Goal: Task Accomplishment & Management: Use online tool/utility

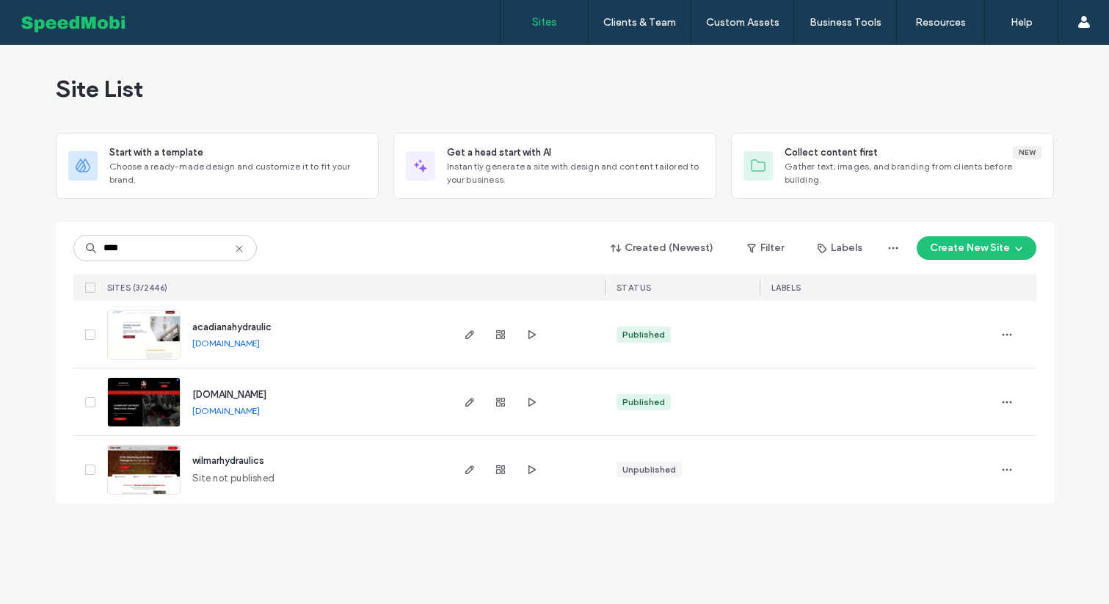
type input "****"
click at [136, 405] on img at bounding box center [144, 428] width 72 height 100
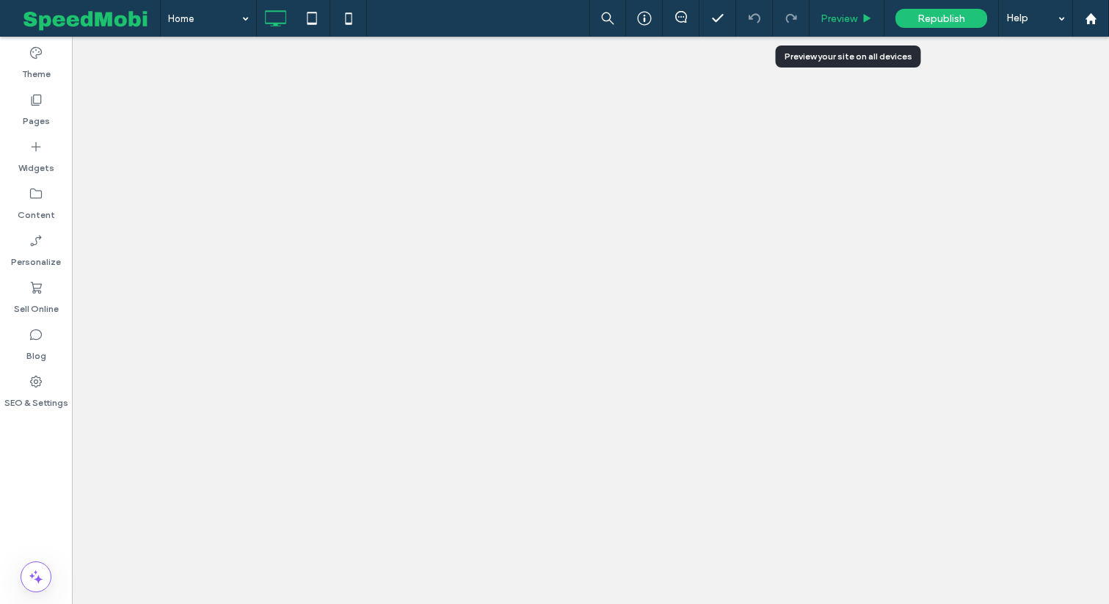
click at [845, 19] on span "Preview" at bounding box center [839, 18] width 37 height 12
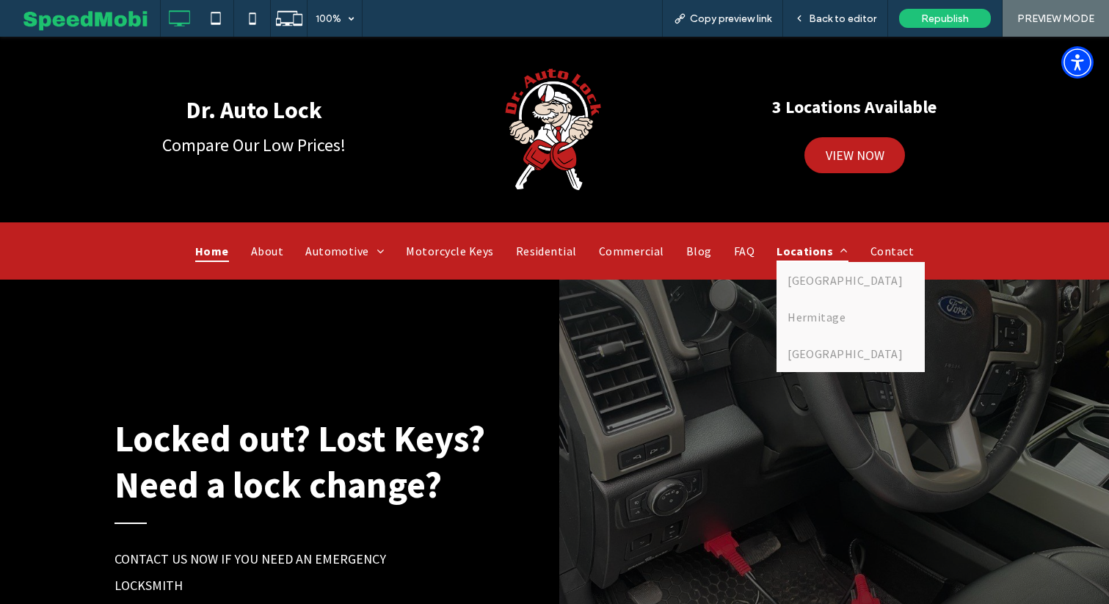
click at [802, 244] on span "Locations" at bounding box center [813, 251] width 72 height 22
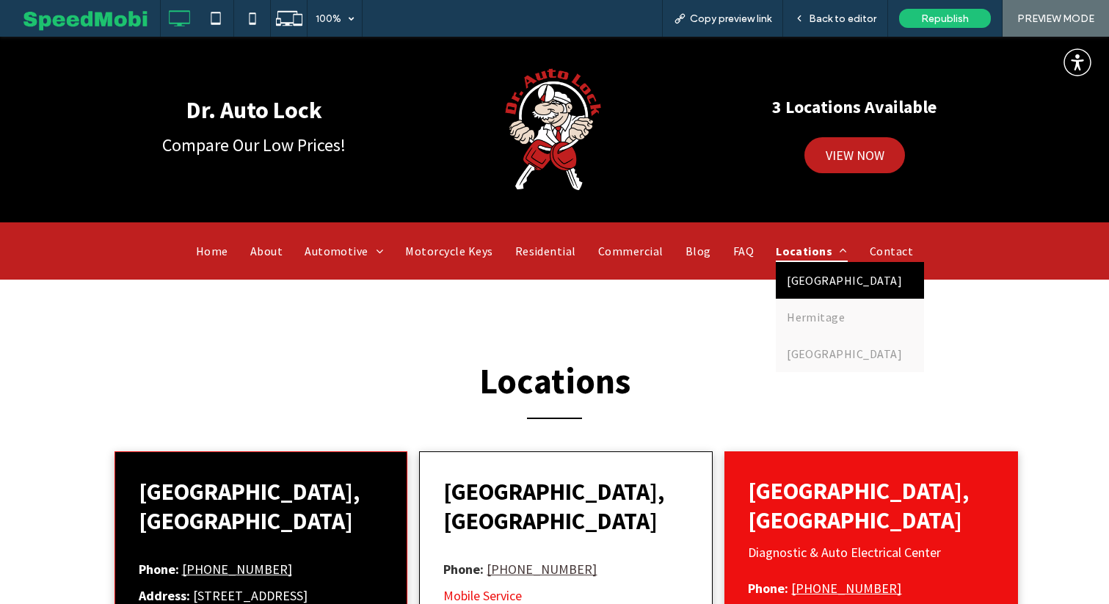
click at [795, 285] on span "Erie" at bounding box center [844, 280] width 115 height 15
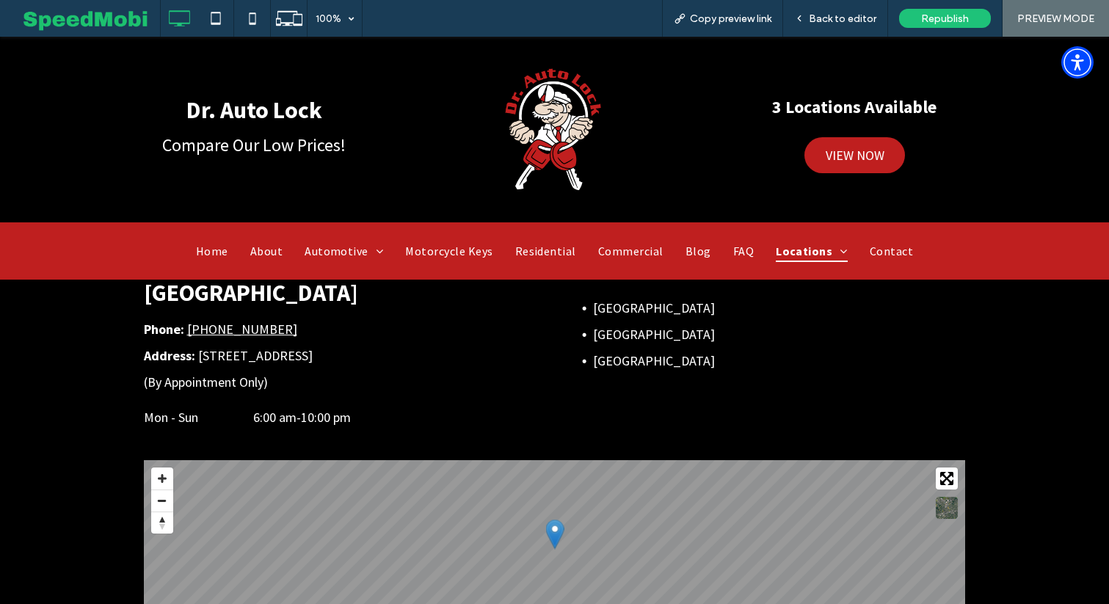
scroll to position [206, 0]
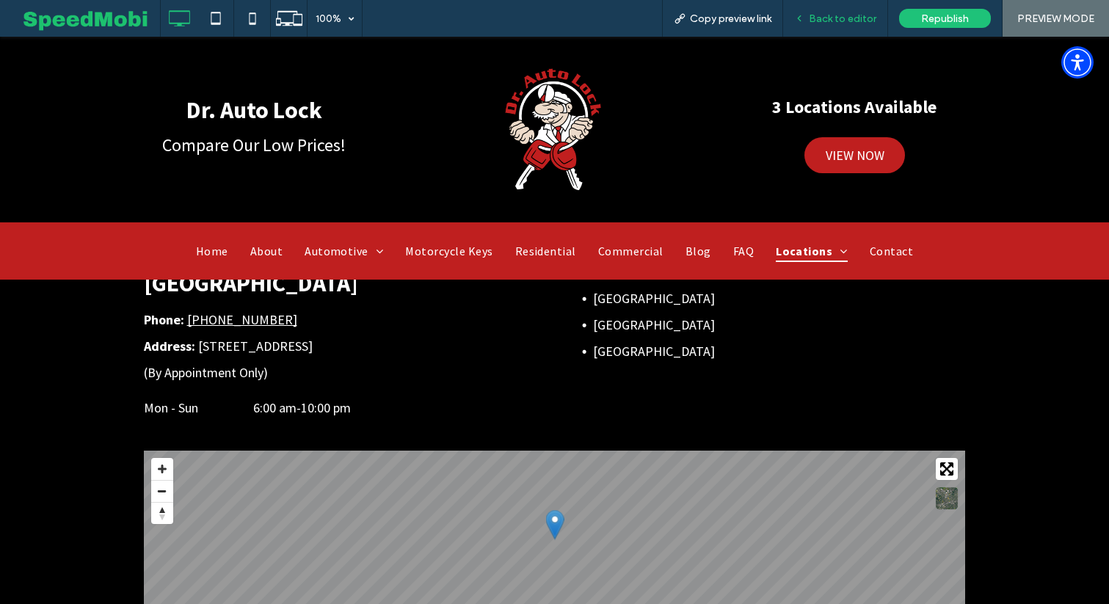
click at [862, 20] on span "Back to editor" at bounding box center [843, 18] width 68 height 12
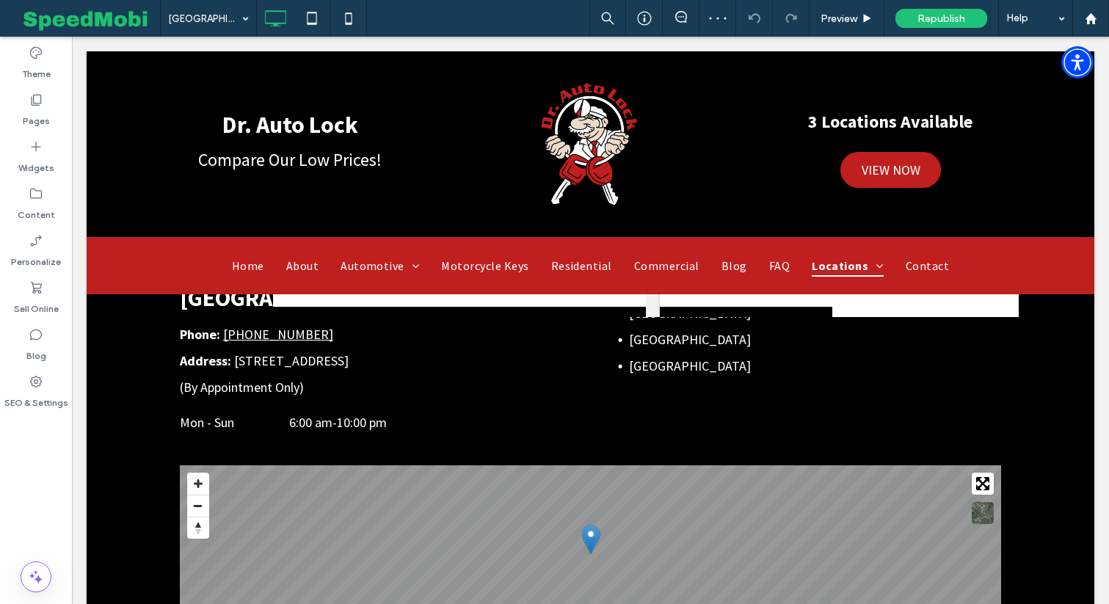
click at [1097, 206] on body "**********" at bounding box center [590, 568] width 1037 height 1475
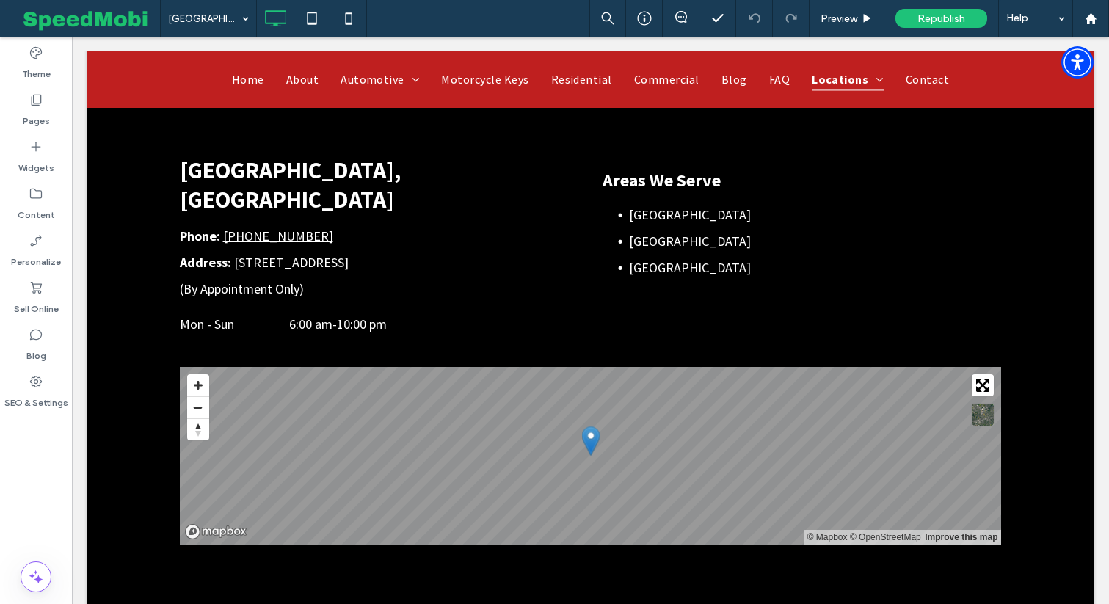
scroll to position [264, 0]
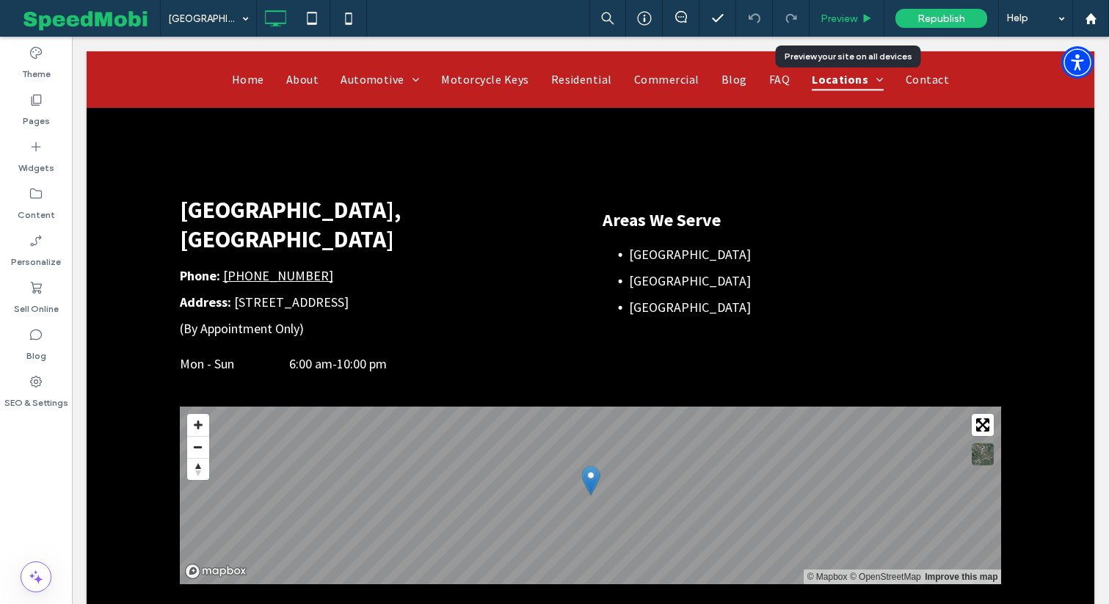
click at [864, 11] on div "Preview" at bounding box center [847, 18] width 75 height 37
click at [845, 15] on span "Preview" at bounding box center [839, 18] width 37 height 12
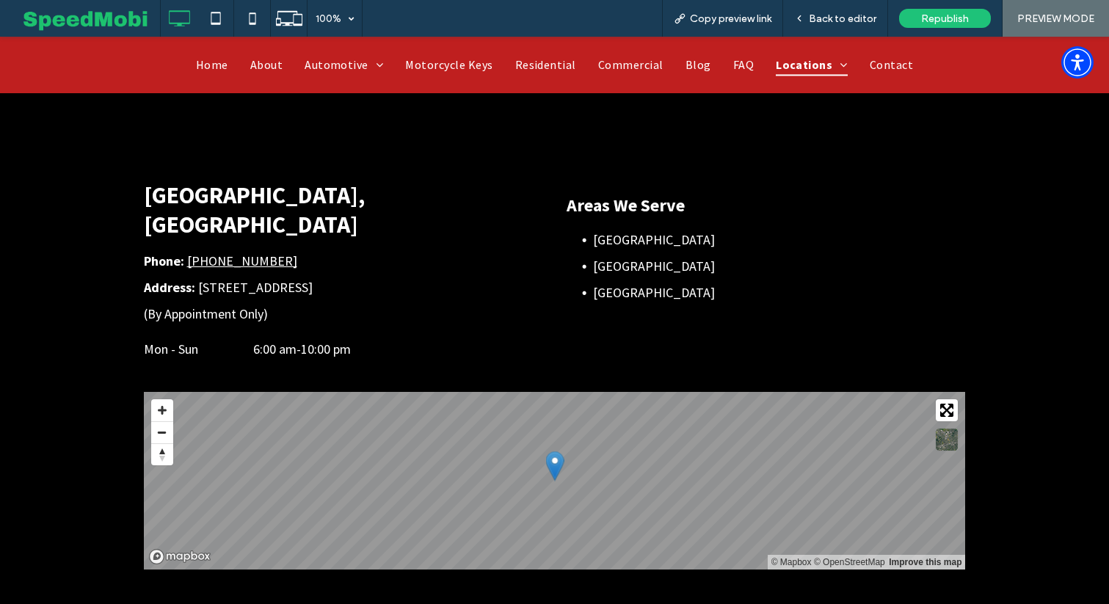
click at [882, 51] on nav "Home About Automotive Automotive Locksmith Automotive Component Programming Cla…" at bounding box center [554, 65] width 881 height 32
drag, startPoint x: 882, startPoint y: 104, endPoint x: 882, endPoint y: 68, distance: 36.7
click at [882, 68] on span "Contact" at bounding box center [891, 65] width 46 height 22
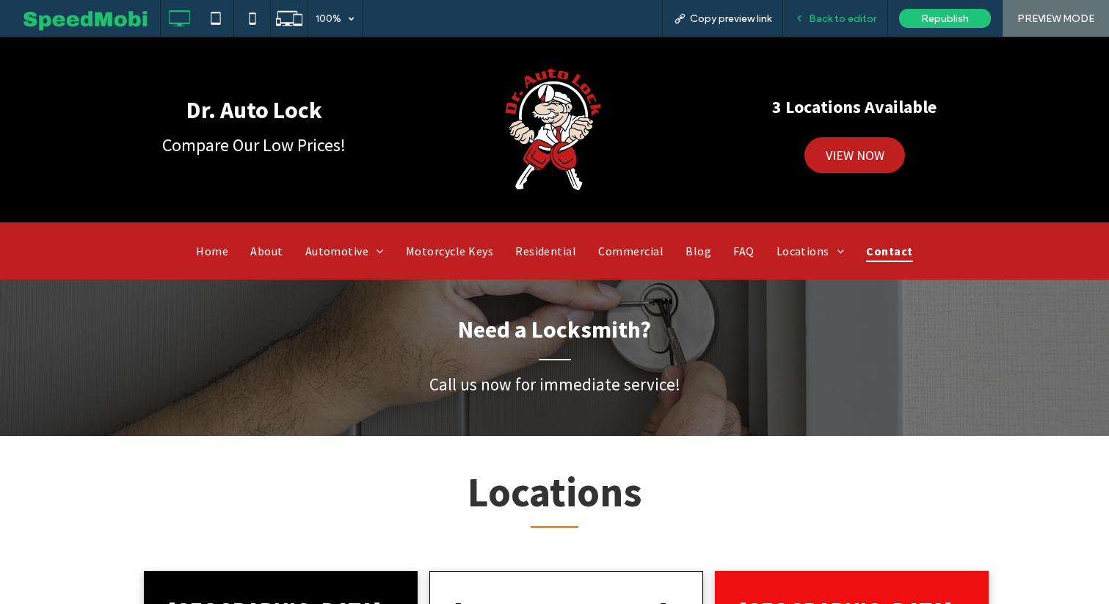
click at [818, 23] on span "Back to editor" at bounding box center [843, 18] width 68 height 12
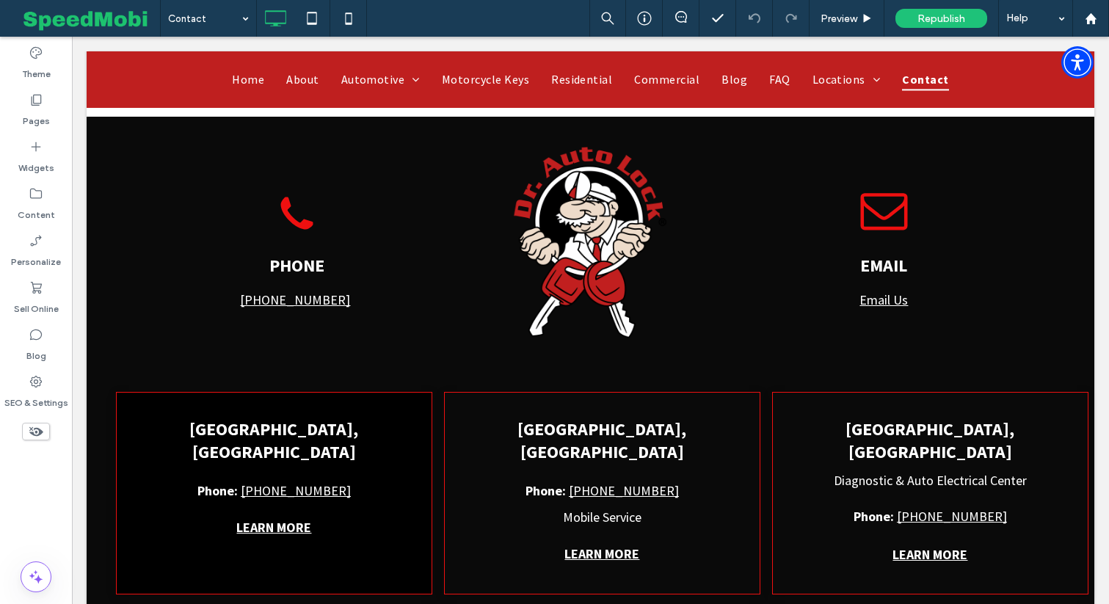
scroll to position [1119, 0]
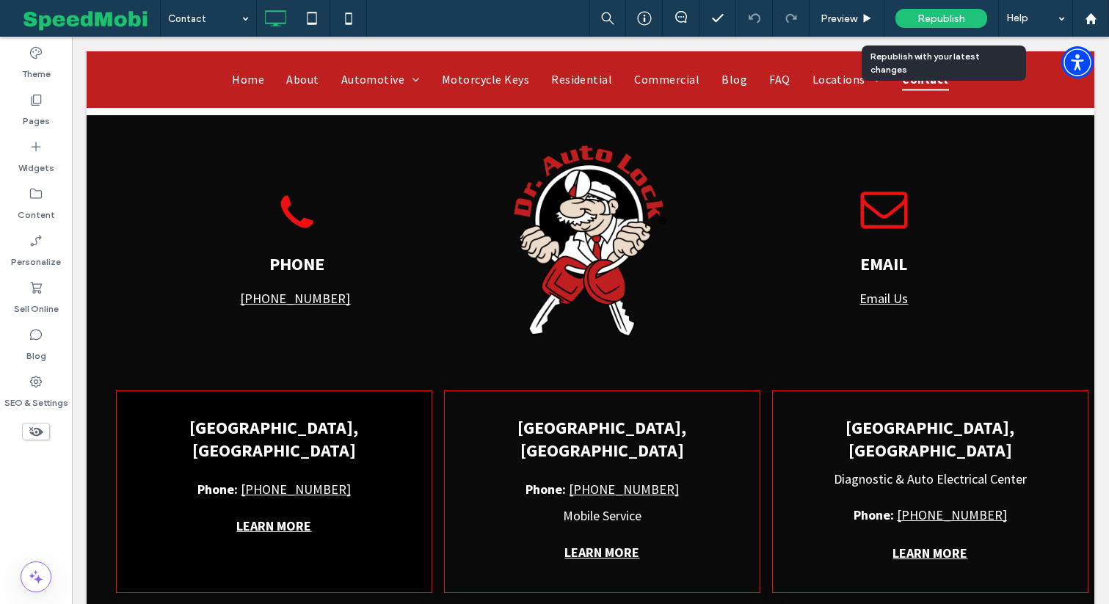
click at [958, 13] on span "Republish" at bounding box center [941, 18] width 48 height 12
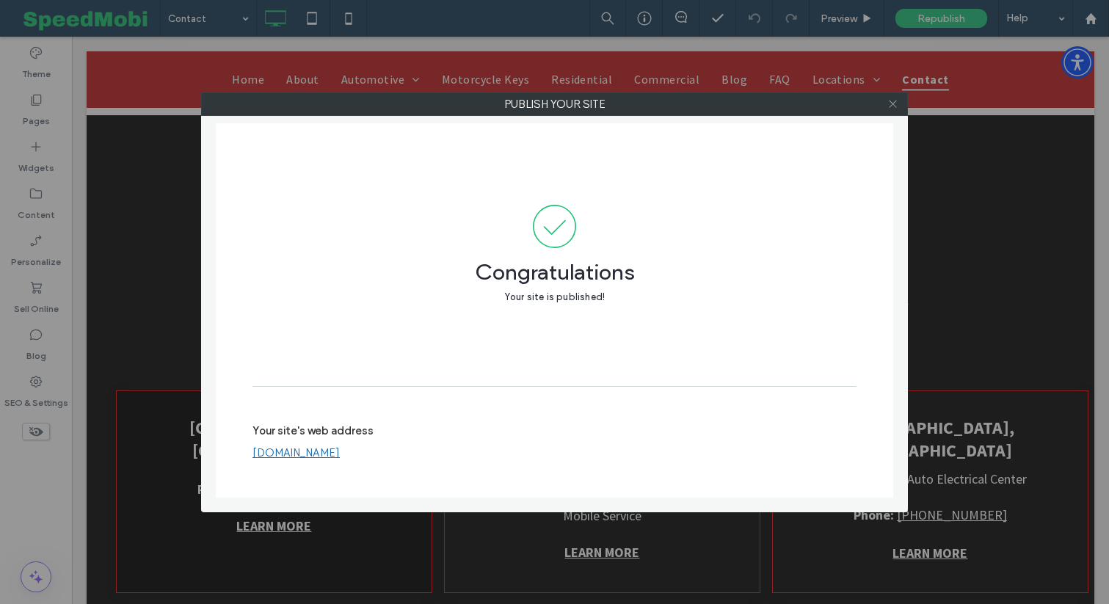
click at [892, 101] on icon at bounding box center [892, 103] width 11 height 11
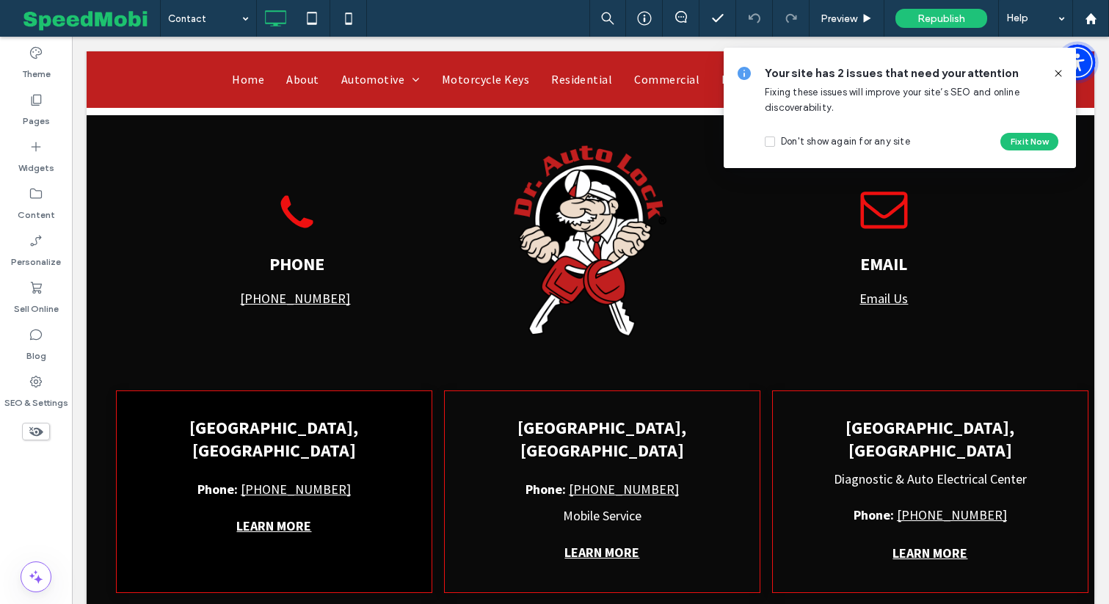
click at [1091, 37] on span "Accessibility Menu" at bounding box center [1077, 62] width 51 height 51
click at [1091, 20] on icon at bounding box center [1091, 18] width 12 height 12
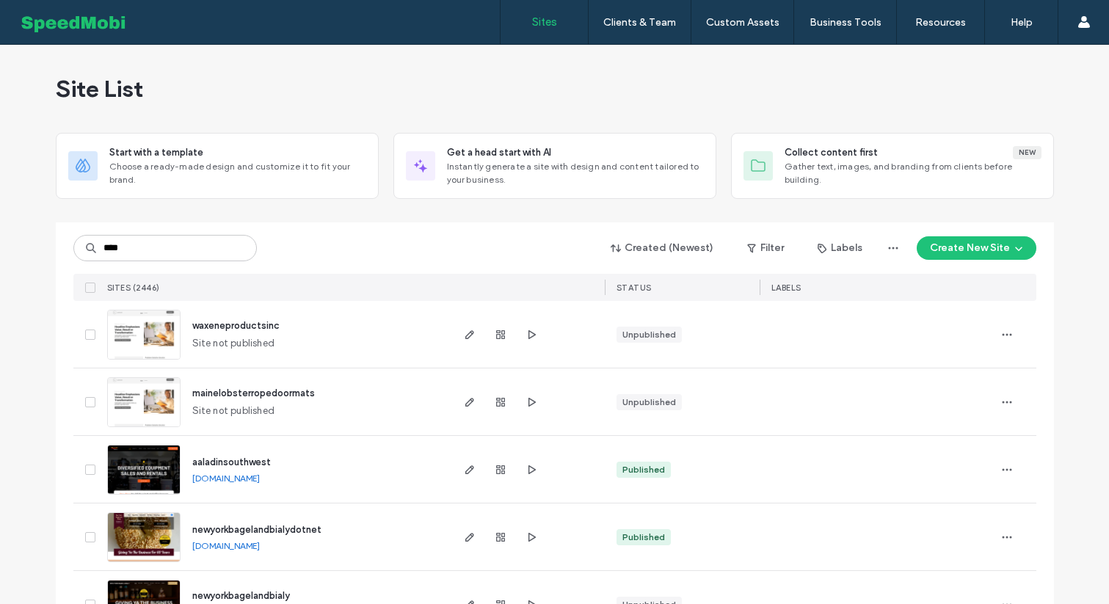
type input "****"
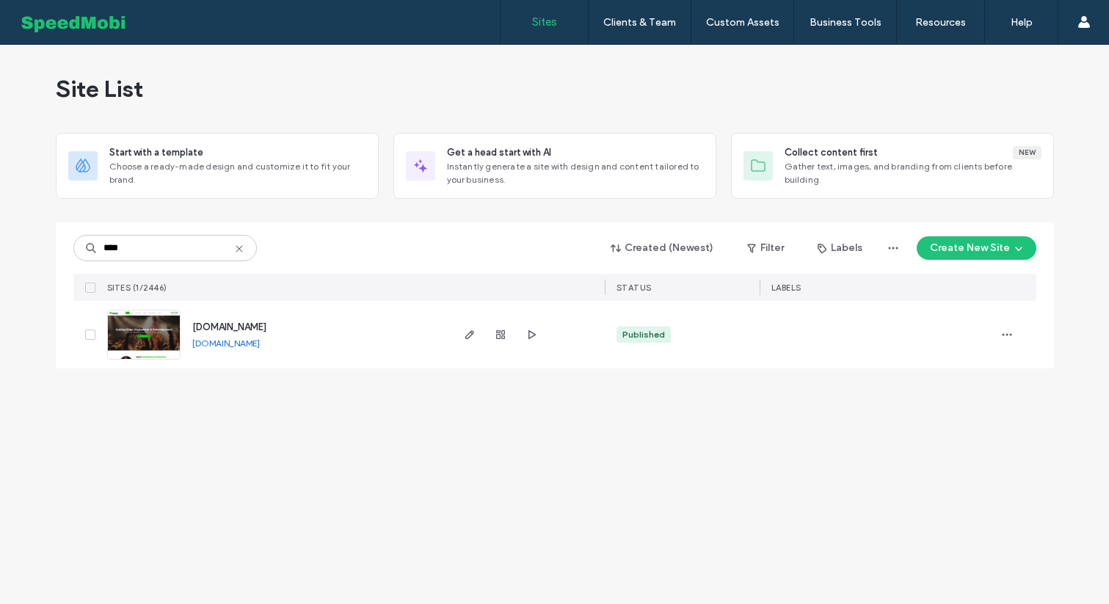
click at [142, 324] on img at bounding box center [144, 360] width 72 height 100
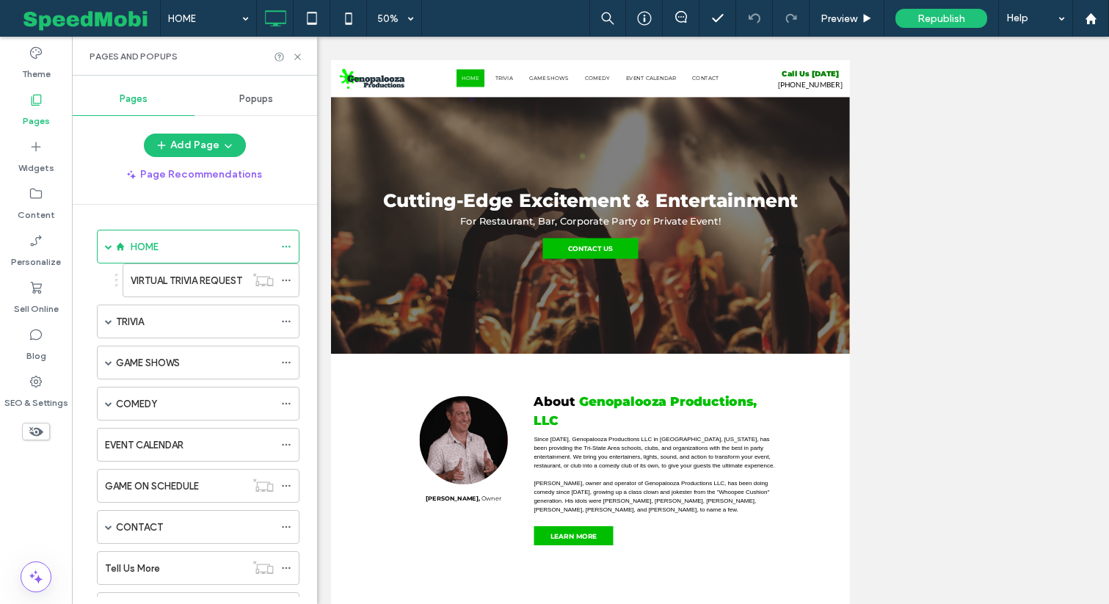
click at [265, 93] on span "Popups" at bounding box center [256, 99] width 34 height 12
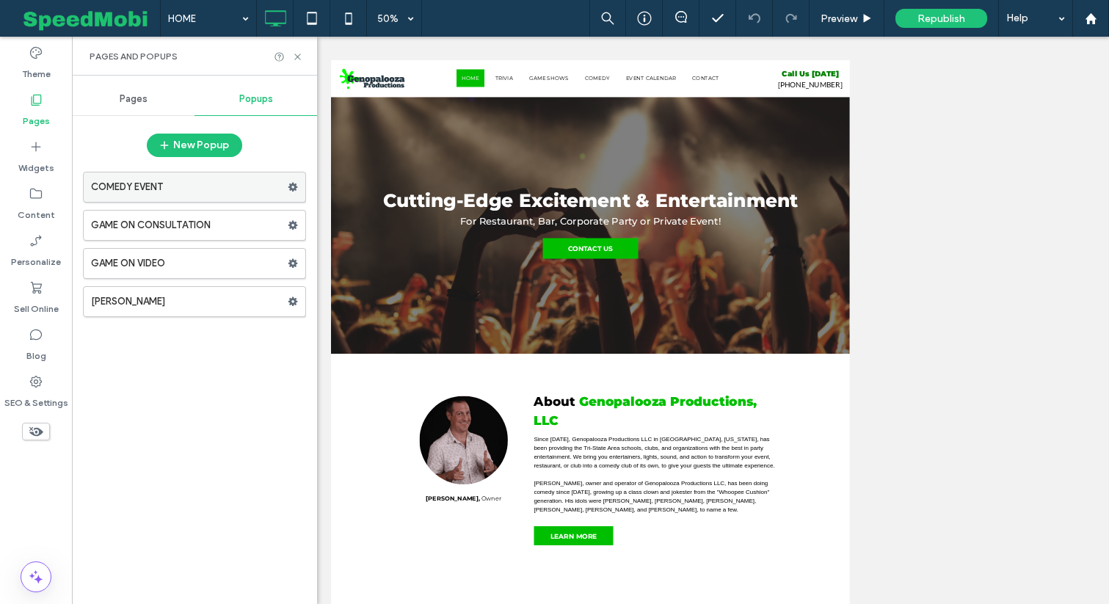
click at [109, 197] on label "COMEDY EVENT" at bounding box center [189, 186] width 197 height 29
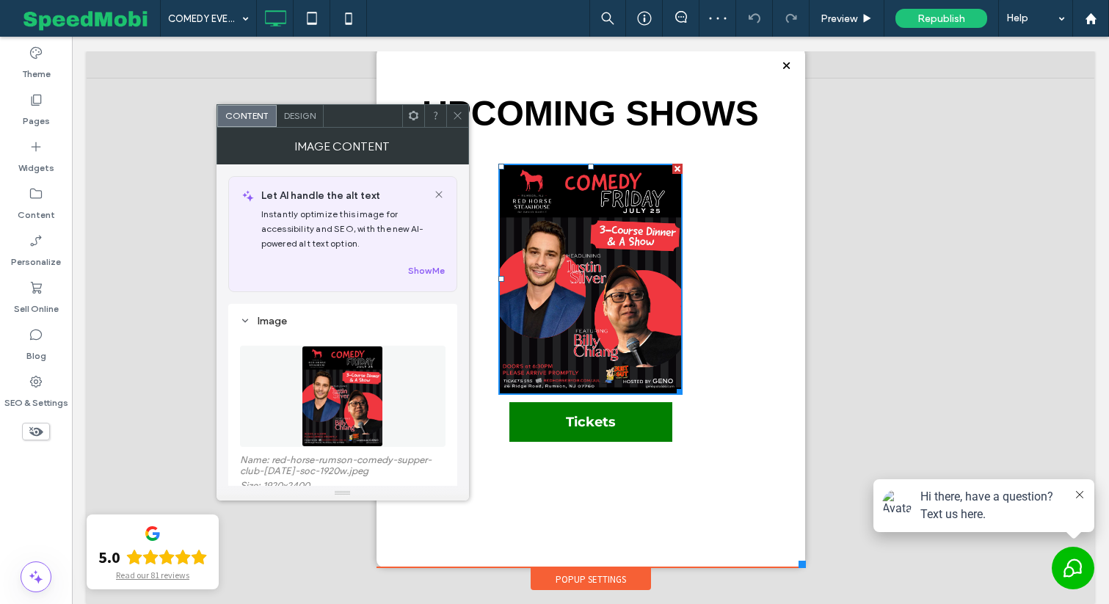
click at [355, 409] on img at bounding box center [342, 396] width 81 height 101
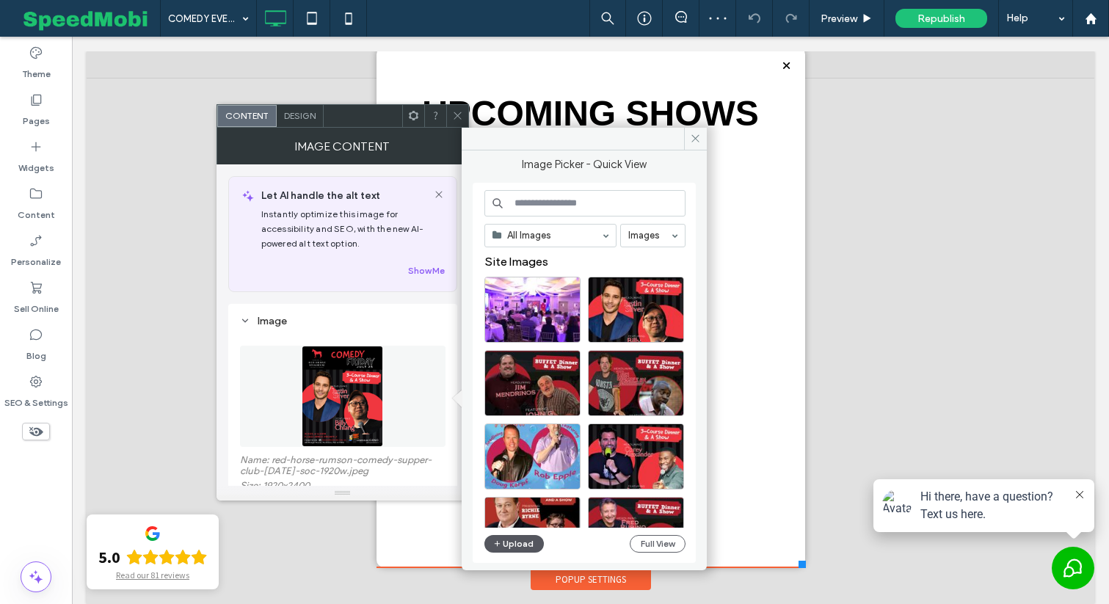
click at [506, 542] on button "Upload" at bounding box center [514, 544] width 60 height 18
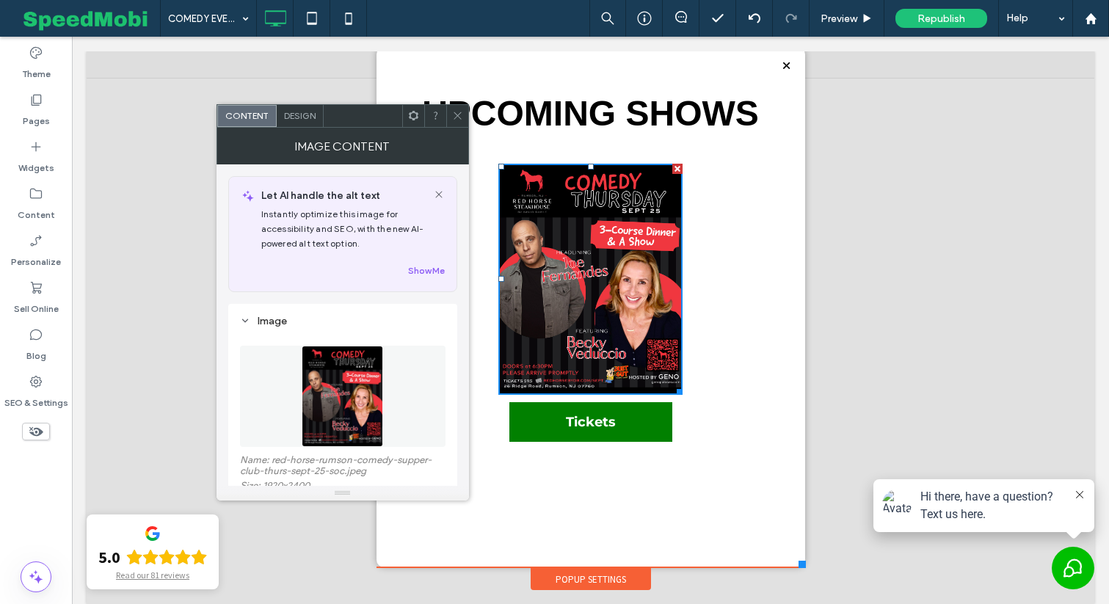
click at [454, 124] on span at bounding box center [457, 116] width 11 height 22
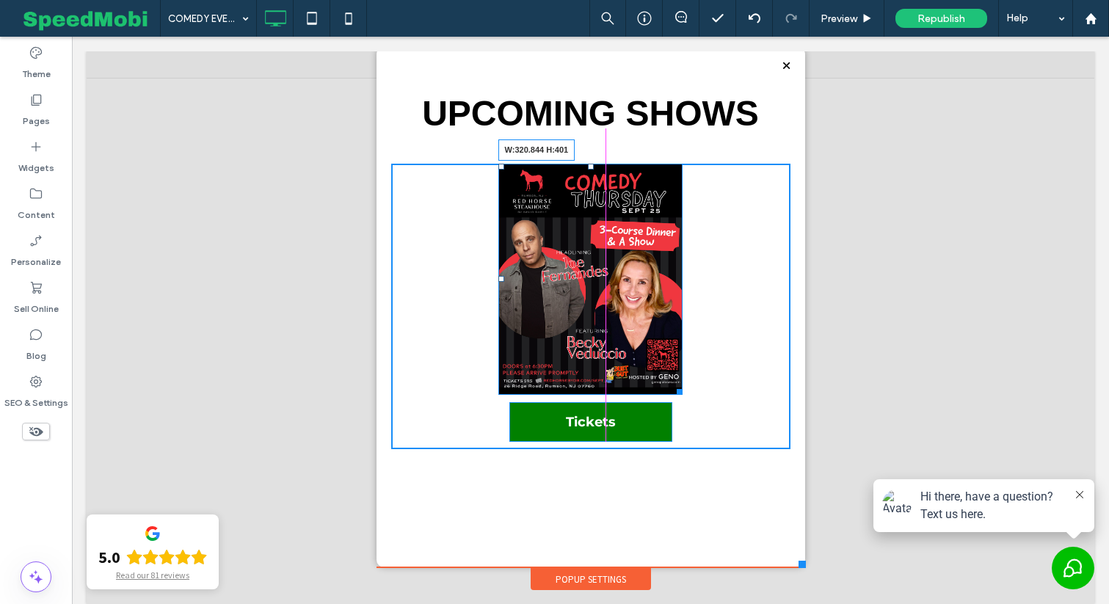
drag, startPoint x: 677, startPoint y: 391, endPoint x: 702, endPoint y: 393, distance: 24.3
click at [683, 393] on div "W:320.844 H:401" at bounding box center [590, 279] width 185 height 231
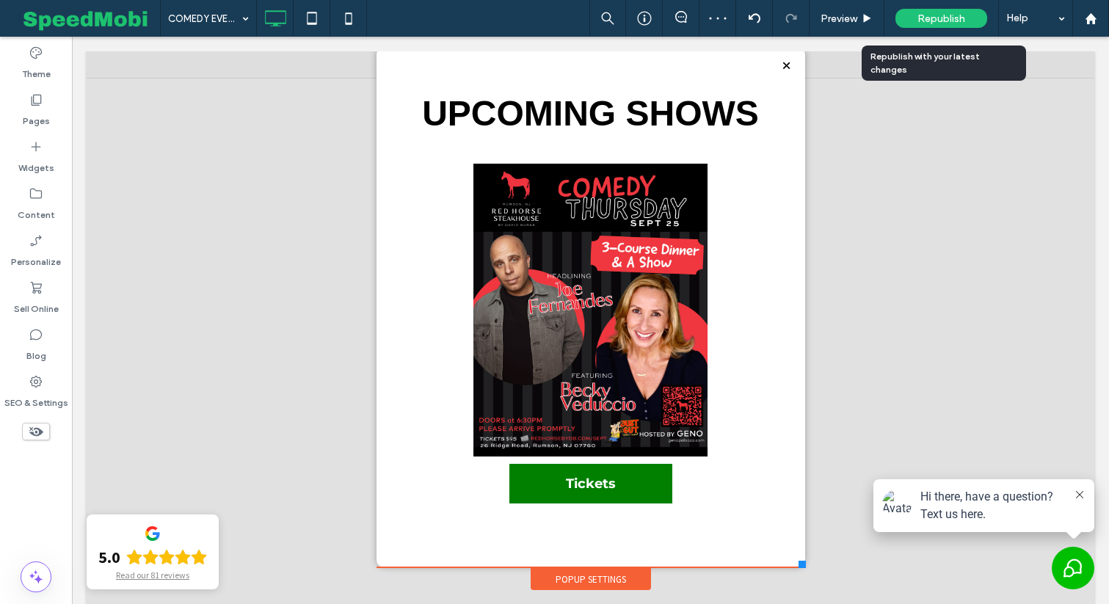
click at [937, 24] on div "Republish" at bounding box center [941, 18] width 92 height 19
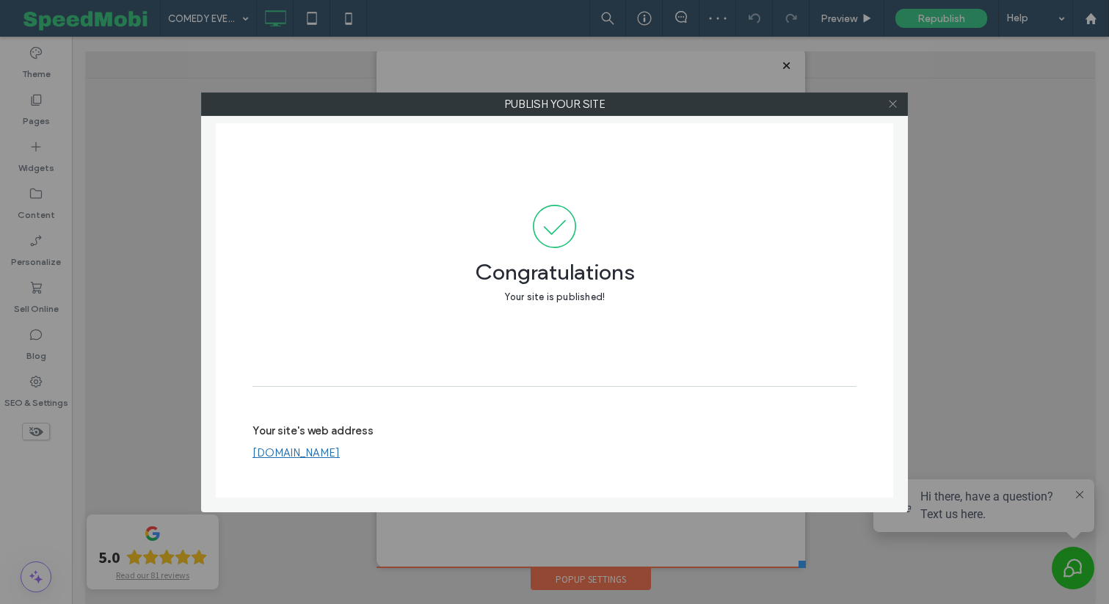
click at [897, 102] on icon at bounding box center [892, 103] width 11 height 11
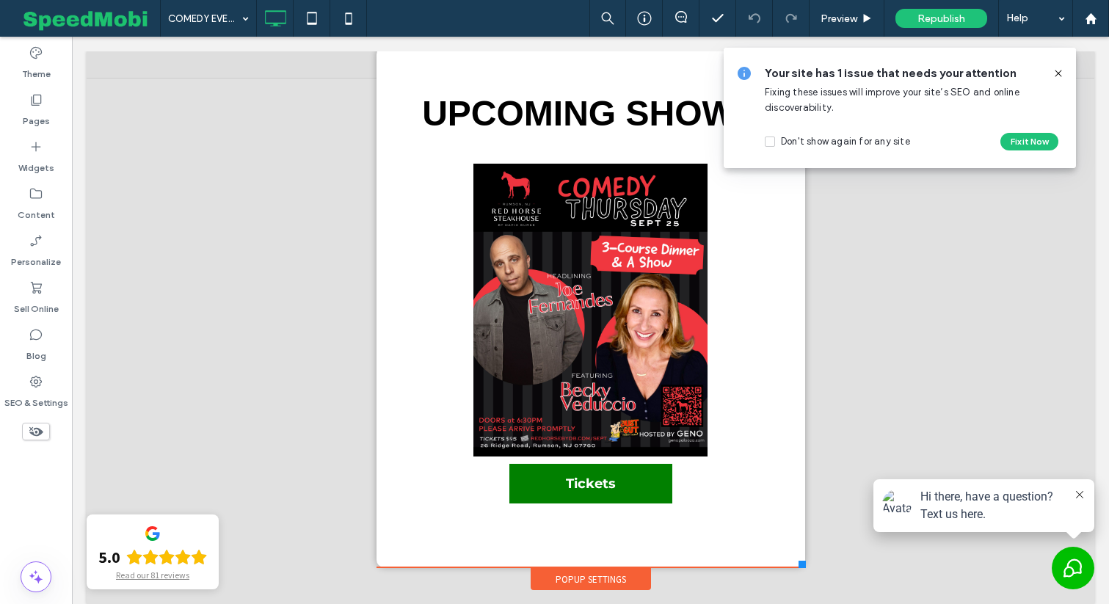
click at [88, 128] on div at bounding box center [591, 334] width 1008 height 567
click at [45, 111] on label "Pages" at bounding box center [36, 117] width 27 height 21
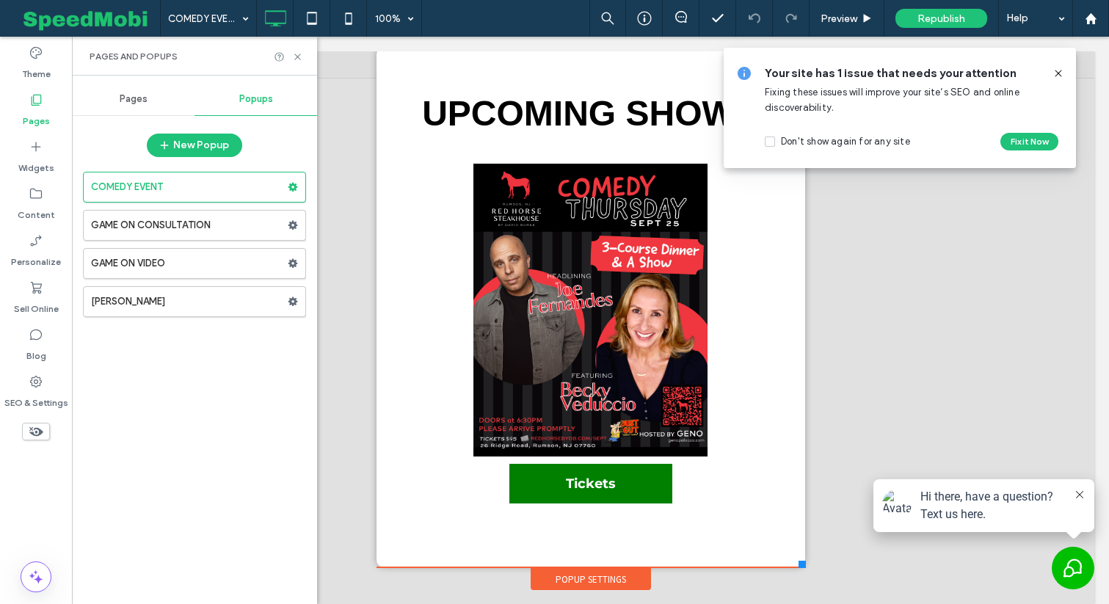
click at [115, 107] on div "Pages" at bounding box center [133, 99] width 123 height 32
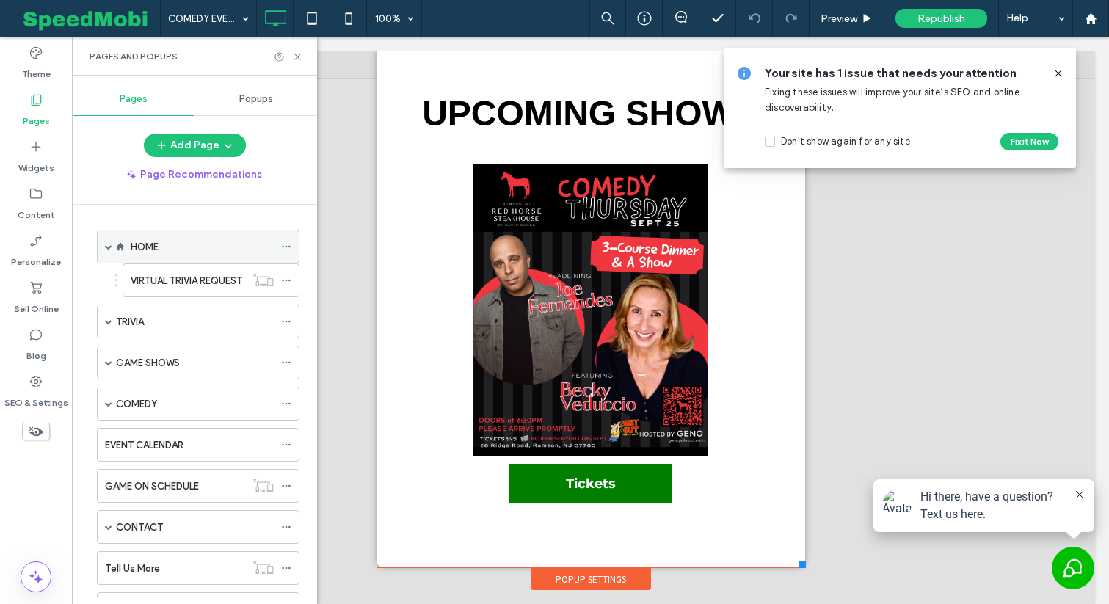
click at [146, 255] on div "HOME" at bounding box center [202, 246] width 143 height 32
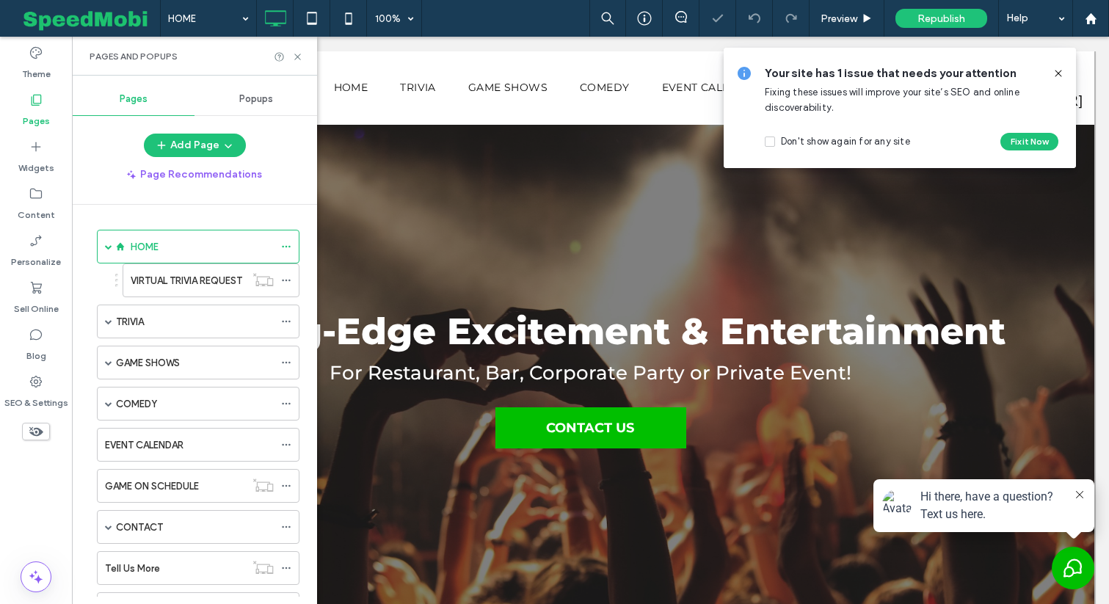
click at [1055, 71] on icon at bounding box center [1059, 74] width 12 height 12
